Goal: Task Accomplishment & Management: Manage account settings

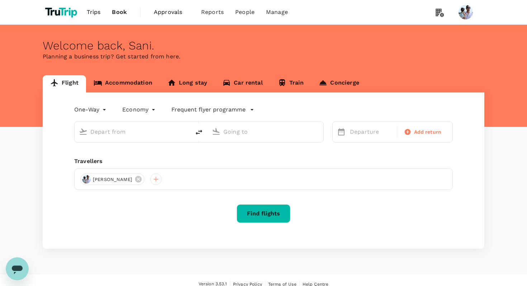
type input "roundtrip"
type input "[GEOGRAPHIC_DATA], [GEOGRAPHIC_DATA] (any)"
type input "Soekarno-Hatta Intl (CGK)"
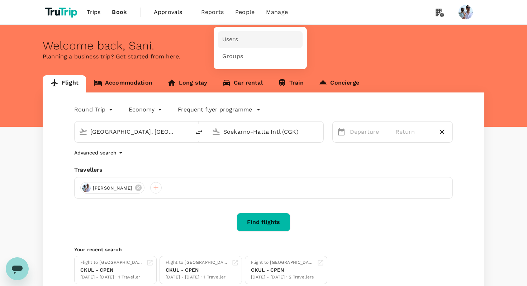
click at [232, 39] on span "Users" at bounding box center [230, 40] width 16 height 8
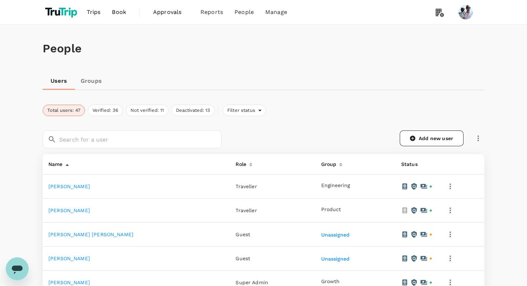
click at [450, 189] on icon "button" at bounding box center [450, 187] width 1 height 6
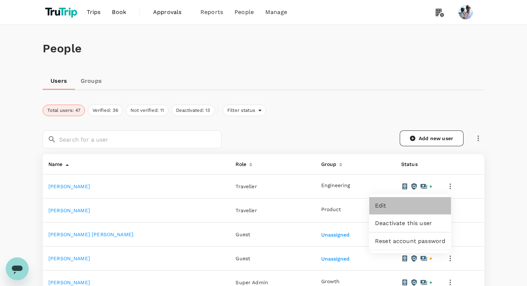
click at [404, 202] on span "Edit" at bounding box center [410, 206] width 70 height 9
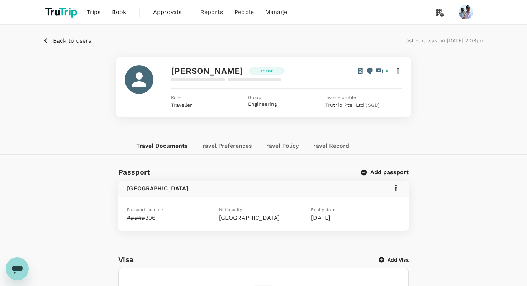
click at [398, 67] on icon at bounding box center [398, 71] width 9 height 9
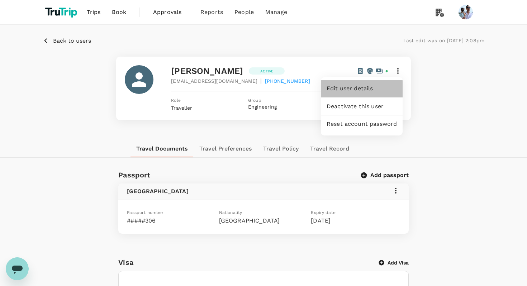
click at [349, 90] on span "Edit user details" at bounding box center [362, 88] width 70 height 9
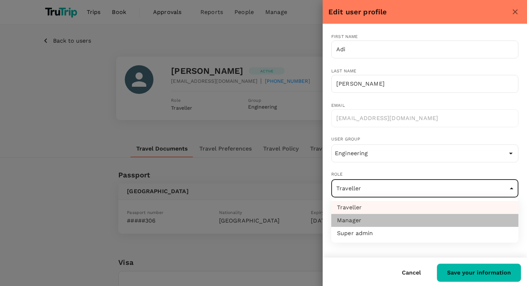
click at [391, 221] on li "Manager" at bounding box center [424, 220] width 187 height 13
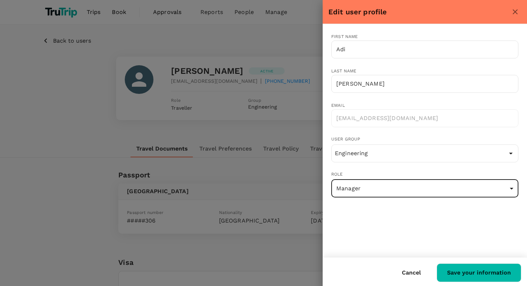
click at [393, 230] on div "First name [PERSON_NAME] ​ Last name [PERSON_NAME] ​ Email [EMAIL_ADDRESS][DOMA…" at bounding box center [425, 140] width 204 height 233
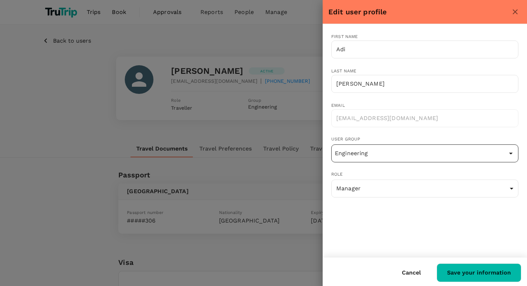
click at [360, 156] on input "Engineering" at bounding box center [425, 154] width 184 height 14
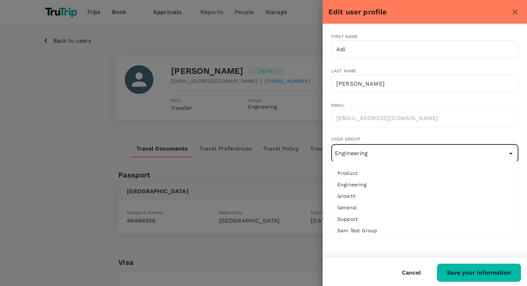
click at [332, 261] on div "Cancel Save your information" at bounding box center [422, 270] width 199 height 24
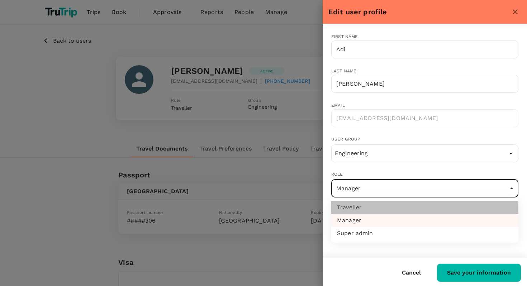
click at [377, 212] on li "Traveller" at bounding box center [424, 207] width 187 height 13
type input "user"
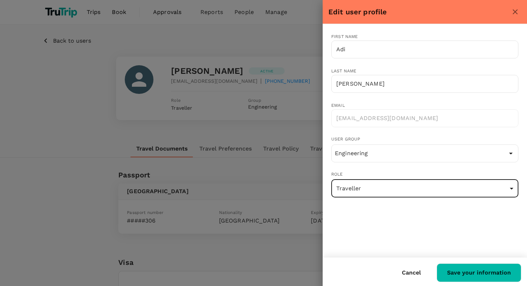
click at [417, 267] on button "Cancel" at bounding box center [411, 273] width 39 height 18
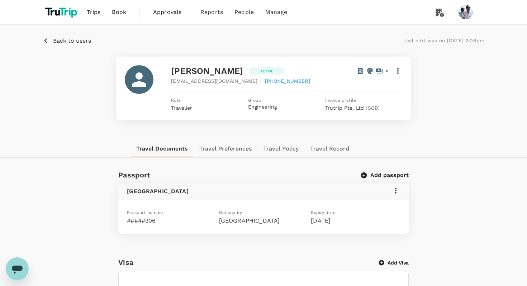
click at [48, 44] on icon "button" at bounding box center [45, 40] width 9 height 9
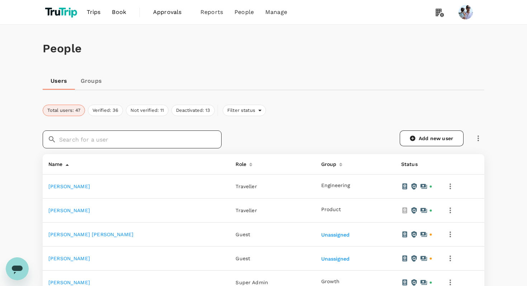
click at [138, 143] on input "text" at bounding box center [140, 140] width 162 height 18
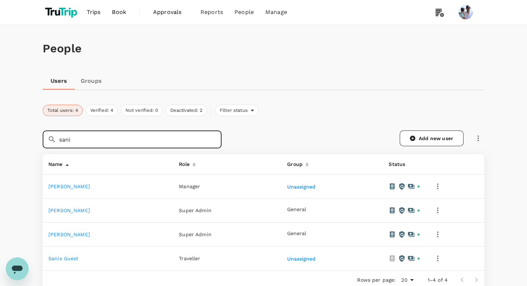
type input "sani"
click at [67, 235] on link "[PERSON_NAME]" at bounding box center [69, 235] width 42 height 6
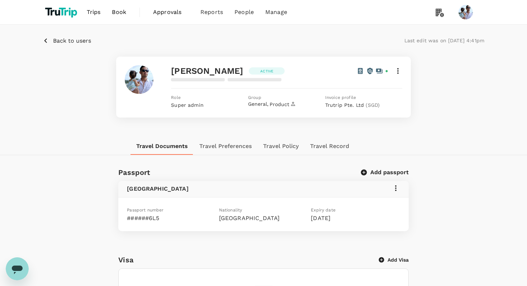
click at [398, 66] on div "[PERSON_NAME] Active" at bounding box center [286, 70] width 231 height 11
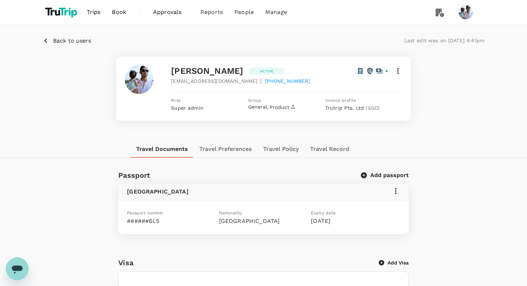
click at [397, 72] on icon at bounding box center [398, 71] width 9 height 9
click at [363, 91] on span "Edit user details" at bounding box center [362, 88] width 70 height 9
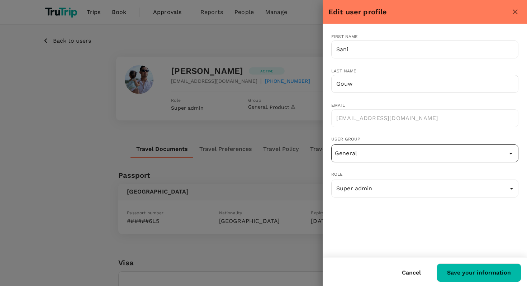
click at [393, 158] on input "General" at bounding box center [425, 154] width 184 height 14
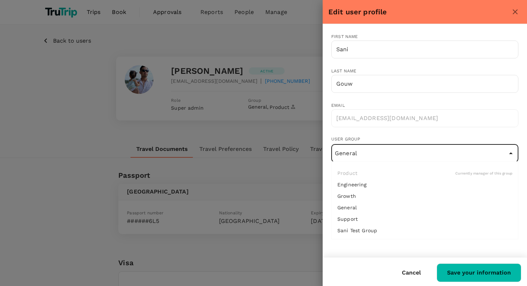
click at [403, 179] on li "Engineering" at bounding box center [425, 184] width 186 height 11
type input "Engineering"
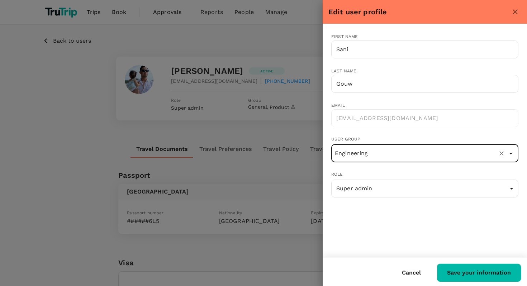
click at [399, 174] on span "Role" at bounding box center [424, 174] width 187 height 7
click at [410, 153] on input "Engineering" at bounding box center [414, 154] width 162 height 14
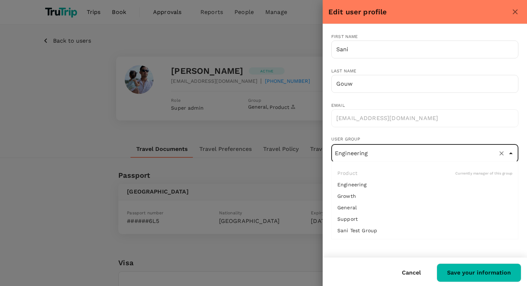
click at [474, 172] on ul "Product Currently manager of this group Engineering Growth General Support Sani…" at bounding box center [425, 202] width 186 height 75
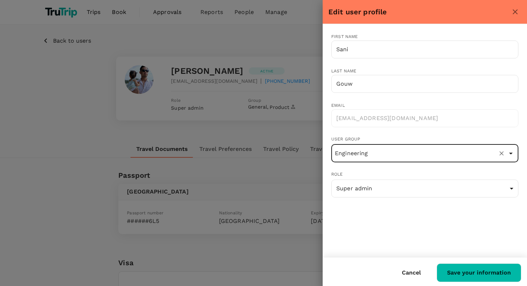
click at [411, 157] on input "Engineering" at bounding box center [414, 154] width 162 height 14
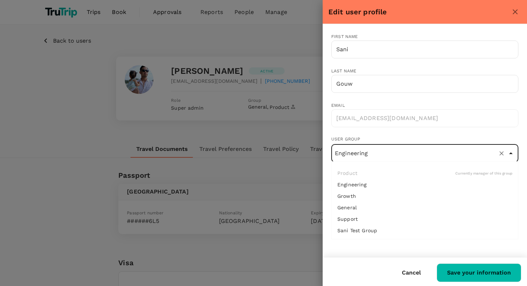
click at [358, 247] on div "First name Sani ​ Last name [PERSON_NAME] ​ Email [EMAIL_ADDRESS][DOMAIN_NAME] …" at bounding box center [425, 140] width 204 height 233
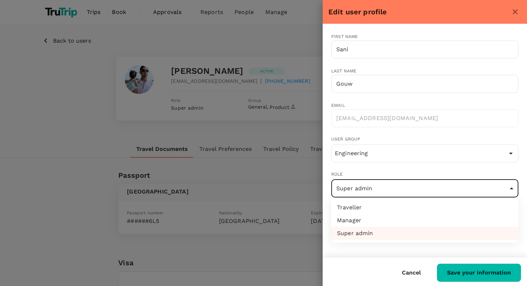
click at [361, 255] on div at bounding box center [263, 143] width 527 height 286
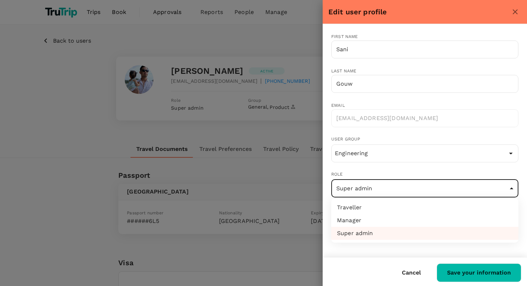
click at [357, 224] on li "Manager" at bounding box center [424, 220] width 187 height 13
type input "admin"
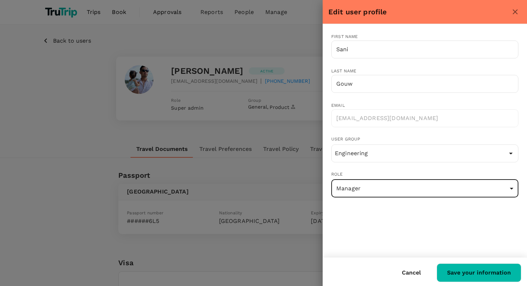
click at [369, 238] on div "First name Sani ​ Last name [PERSON_NAME] ​ Email [EMAIL_ADDRESS][DOMAIN_NAME] …" at bounding box center [425, 140] width 204 height 233
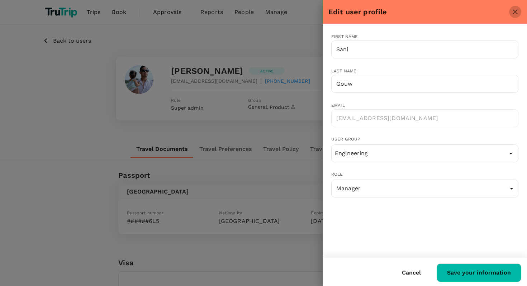
click at [517, 13] on icon "close" at bounding box center [515, 11] width 5 height 5
